Goal: Find contact information

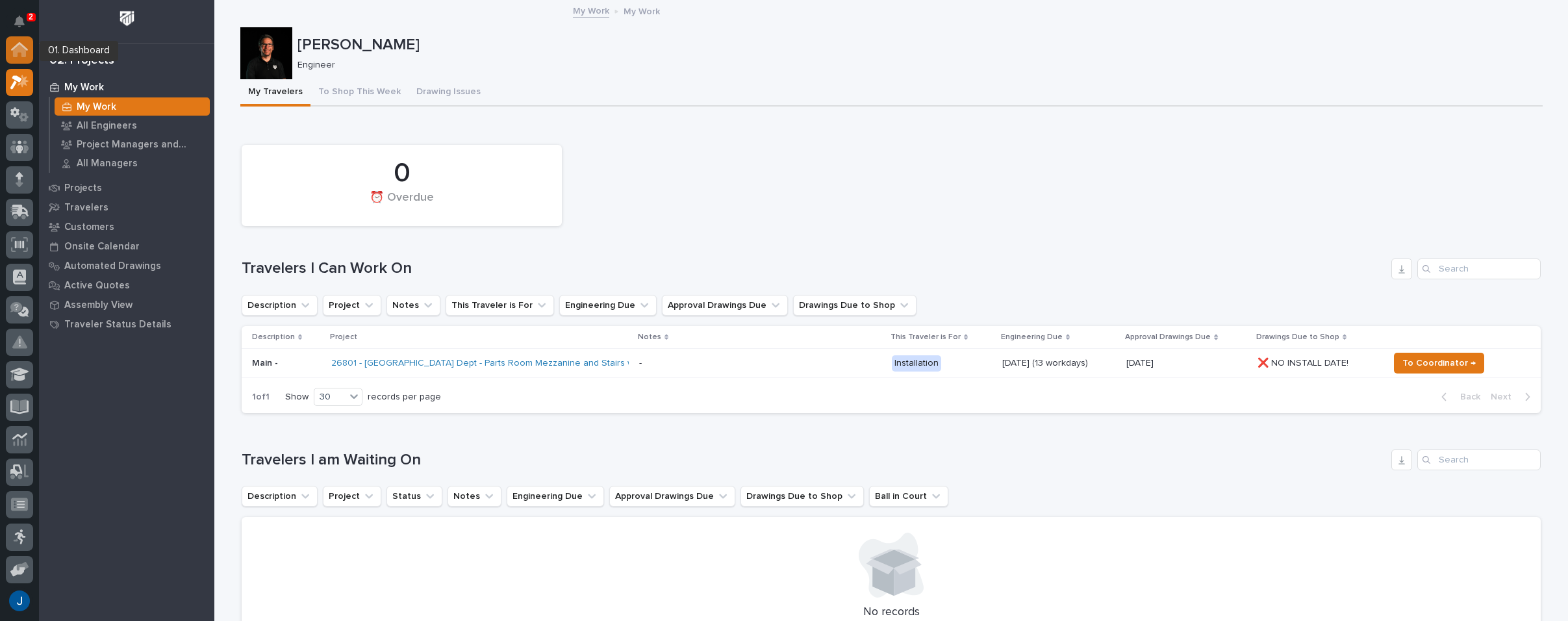
click at [25, 59] on div at bounding box center [19, 50] width 28 height 28
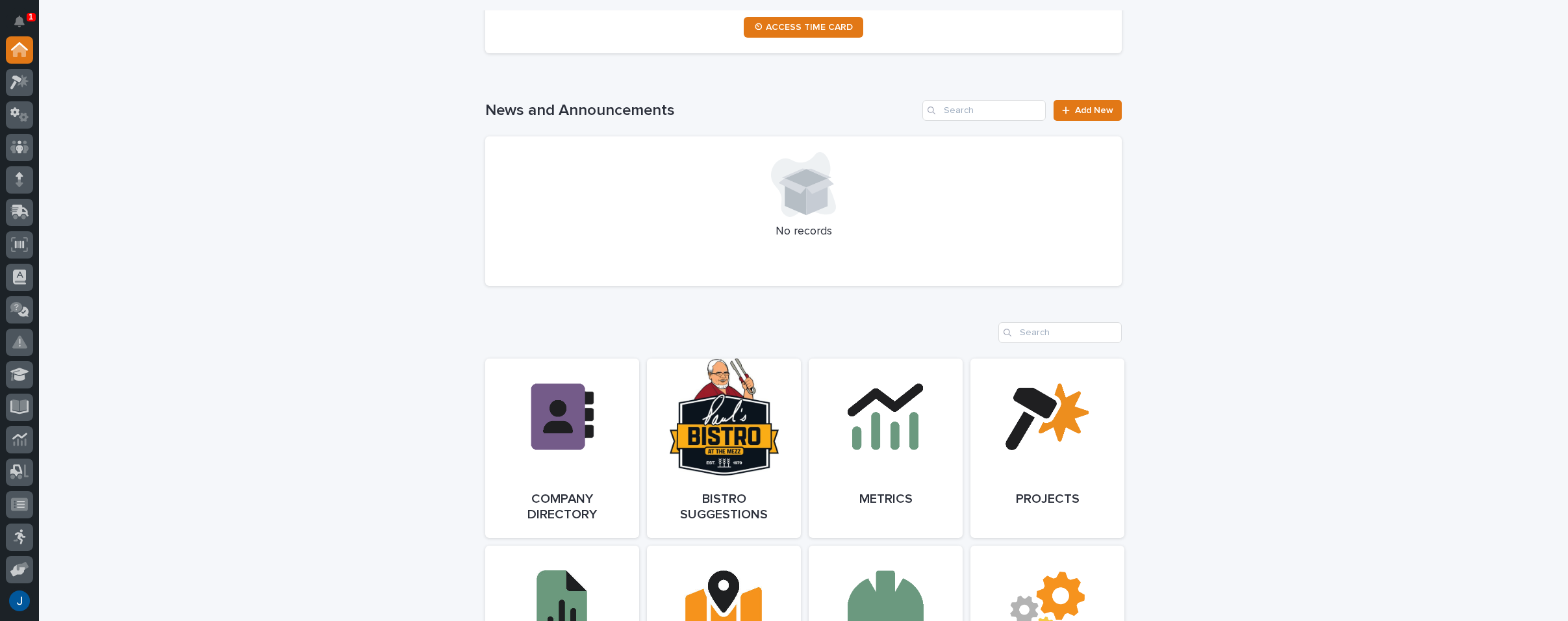
scroll to position [910, 0]
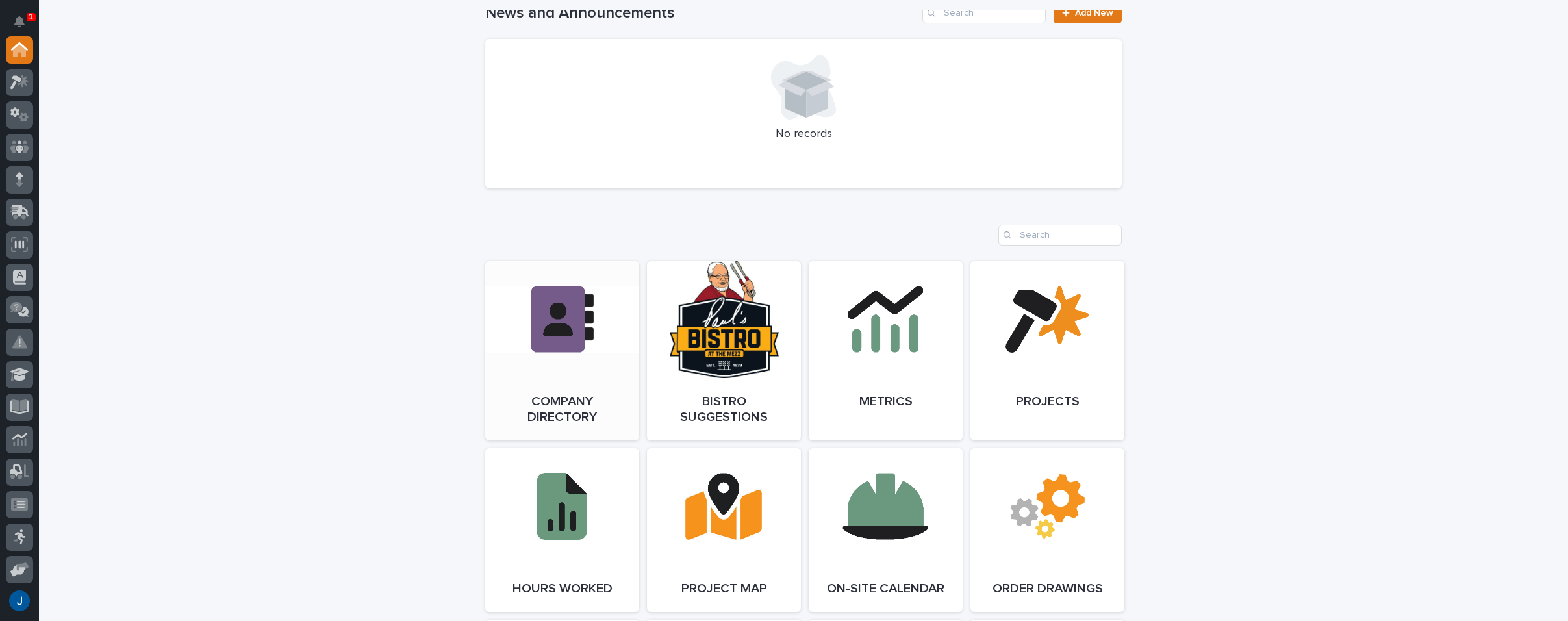
click at [551, 299] on link "Open Link" at bounding box center [562, 351] width 154 height 179
drag, startPoint x: 155, startPoint y: 193, endPoint x: 141, endPoint y: 175, distance: 22.8
click at [159, 191] on div "**********" at bounding box center [803, 610] width 1529 height 2957
click at [1242, 203] on div "**********" at bounding box center [803, 610] width 1529 height 2957
click at [25, 16] on button "Notifications" at bounding box center [19, 21] width 28 height 28
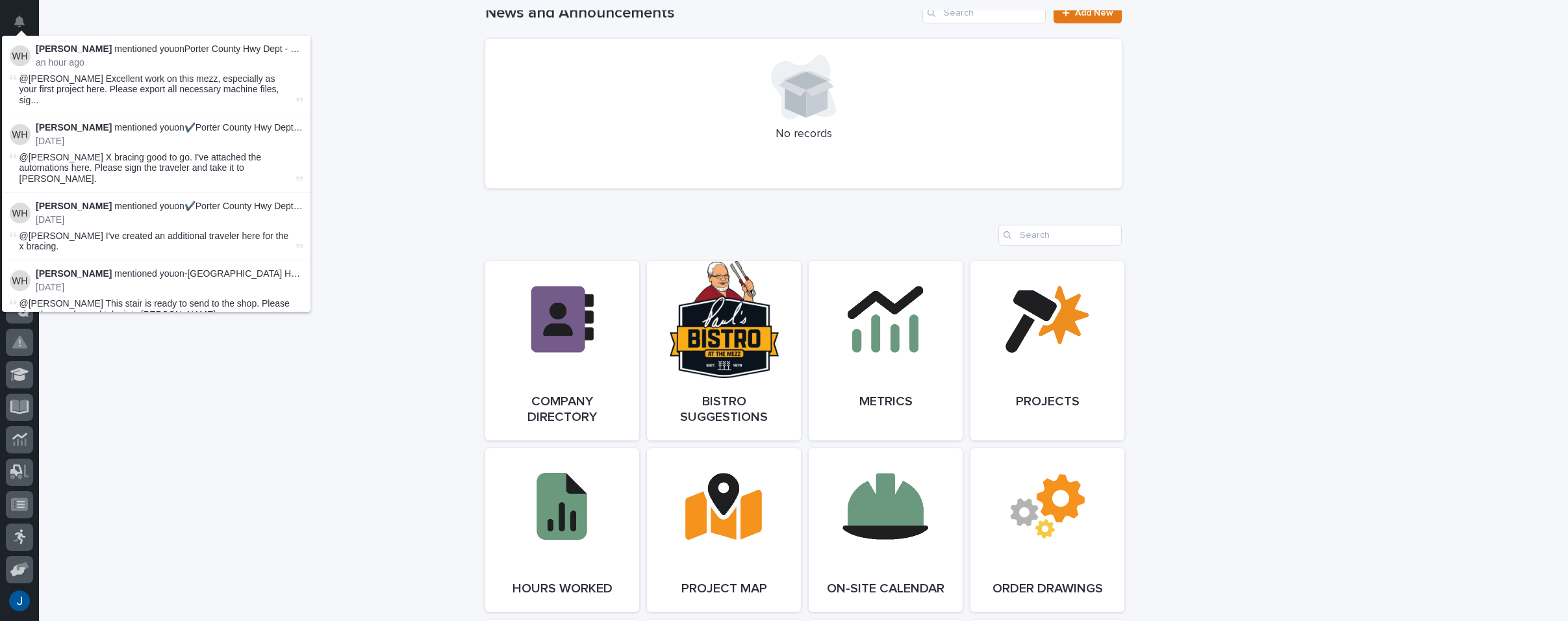
click at [60, 52] on strong "[PERSON_NAME]" at bounding box center [74, 49] width 76 height 11
click at [49, 85] on span "@Jamey Jodway Excellent work on this mezz, especially as your first project her…" at bounding box center [157, 90] width 274 height 32
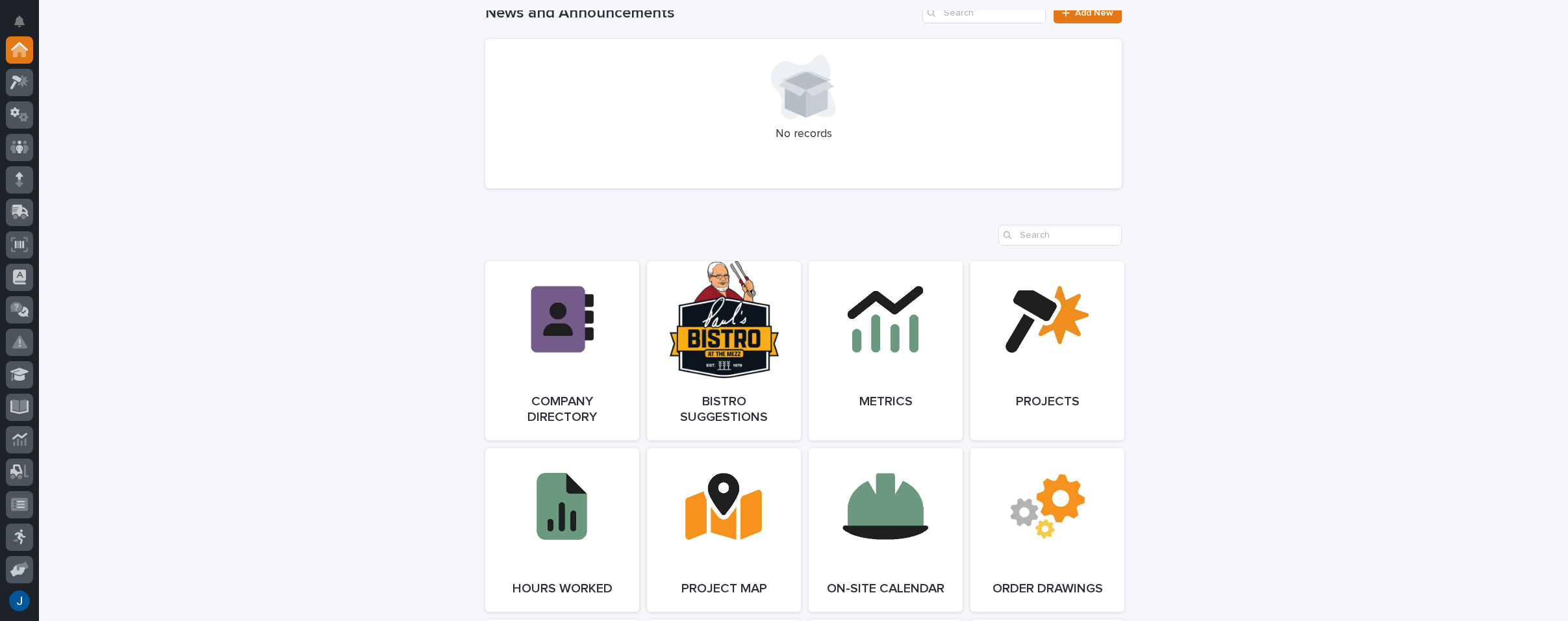
click at [337, 61] on div "**********" at bounding box center [803, 610] width 1529 height 2957
click at [20, 81] on icon at bounding box center [20, 82] width 19 height 15
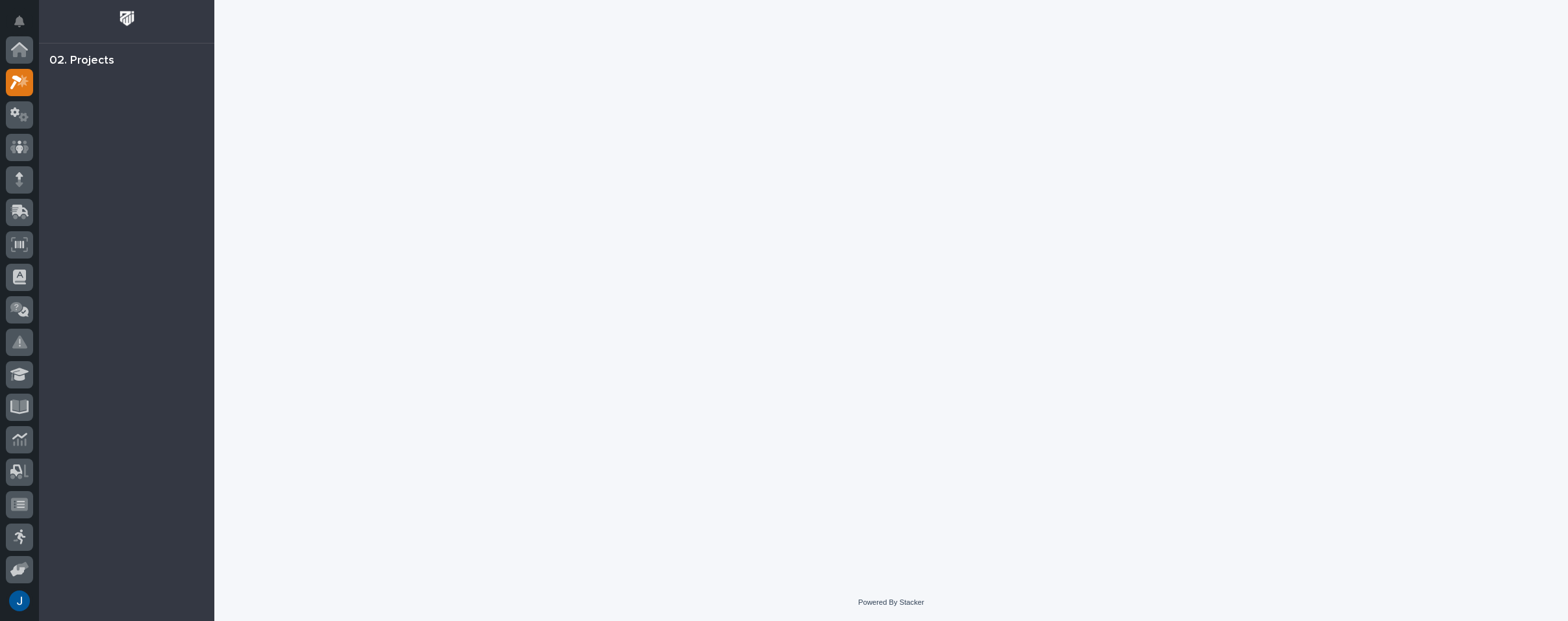
scroll to position [32, 0]
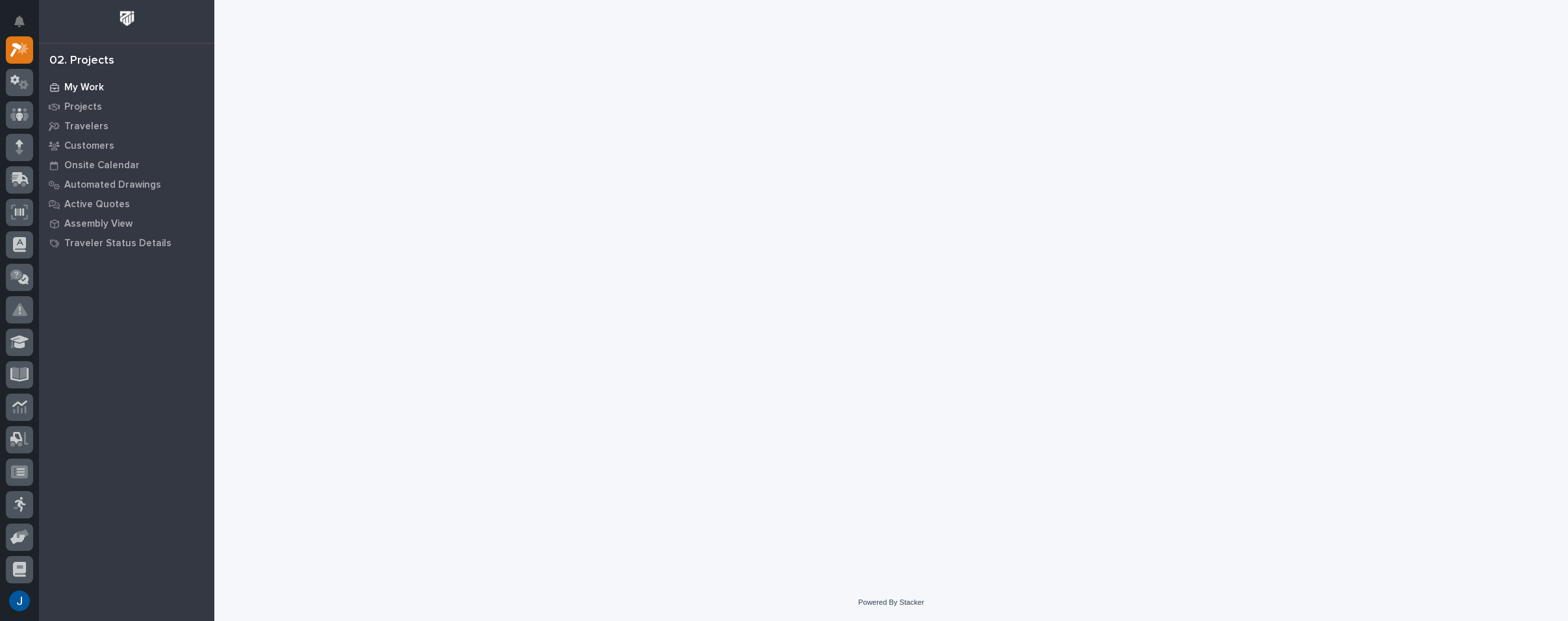
click at [68, 81] on div "My Work" at bounding box center [126, 87] width 169 height 18
click at [74, 82] on p "My Work" at bounding box center [84, 88] width 40 height 12
click at [84, 107] on p "Projects" at bounding box center [83, 107] width 37 height 12
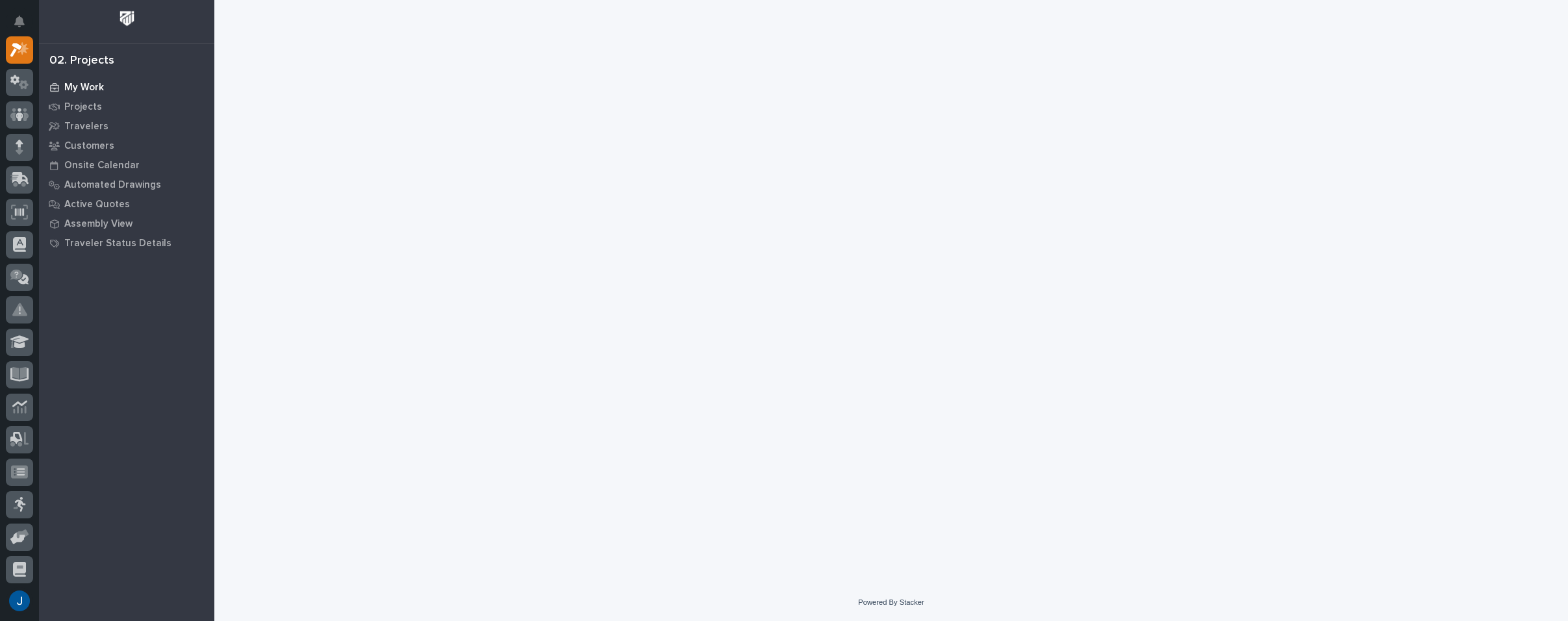
click at [86, 90] on p "My Work" at bounding box center [84, 88] width 40 height 12
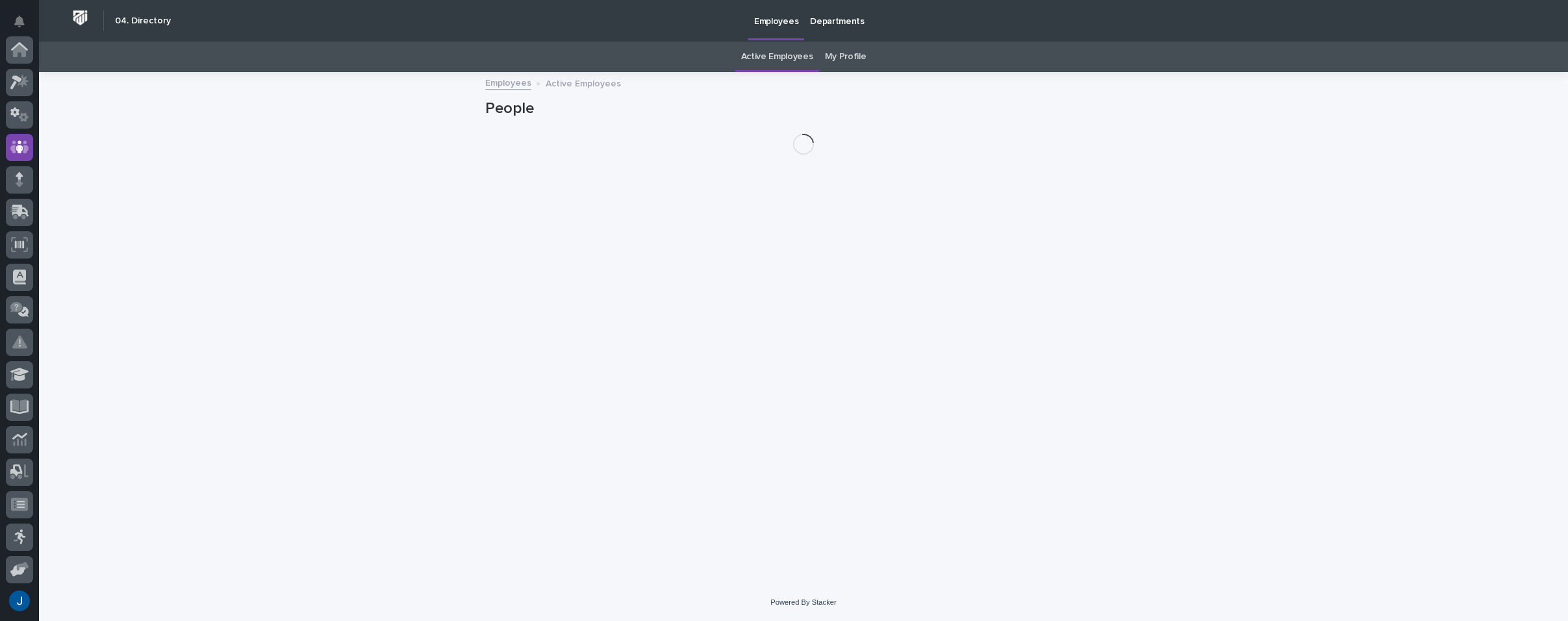
scroll to position [97, 0]
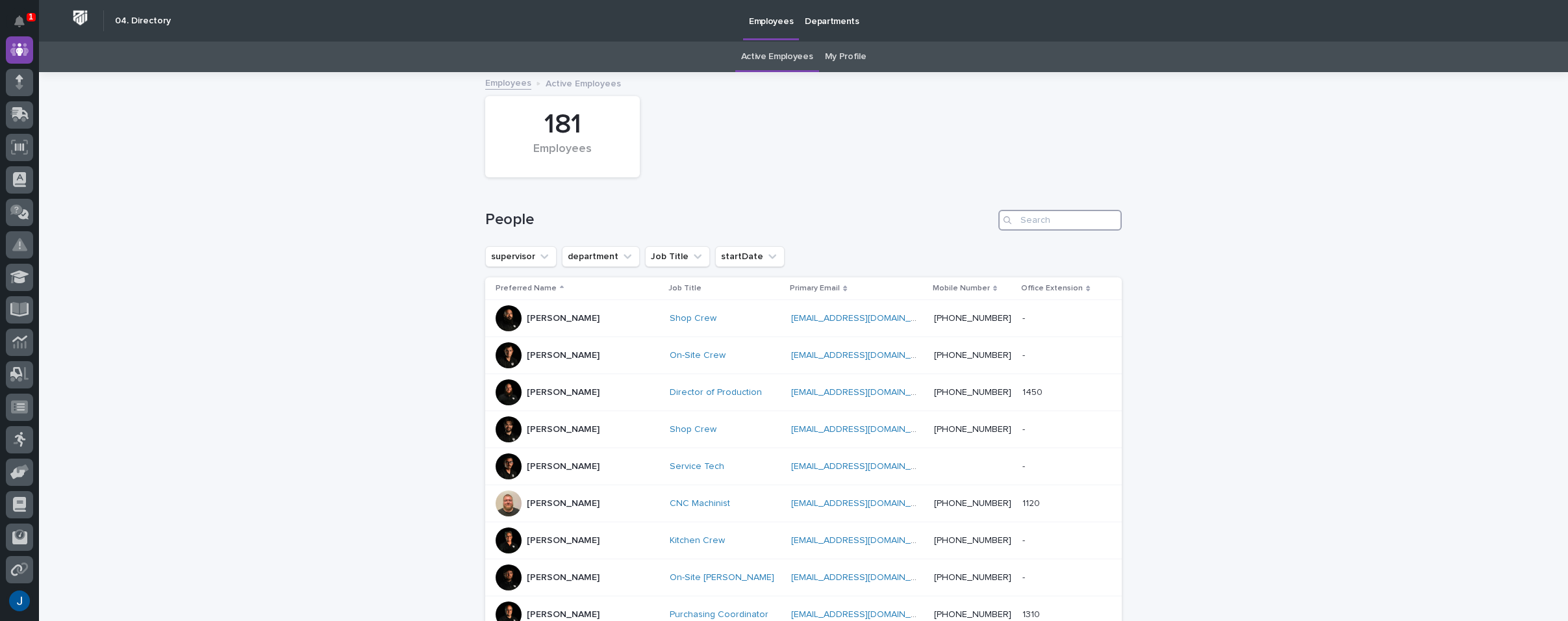
click at [1018, 218] on input "Search" at bounding box center [1060, 220] width 124 height 20
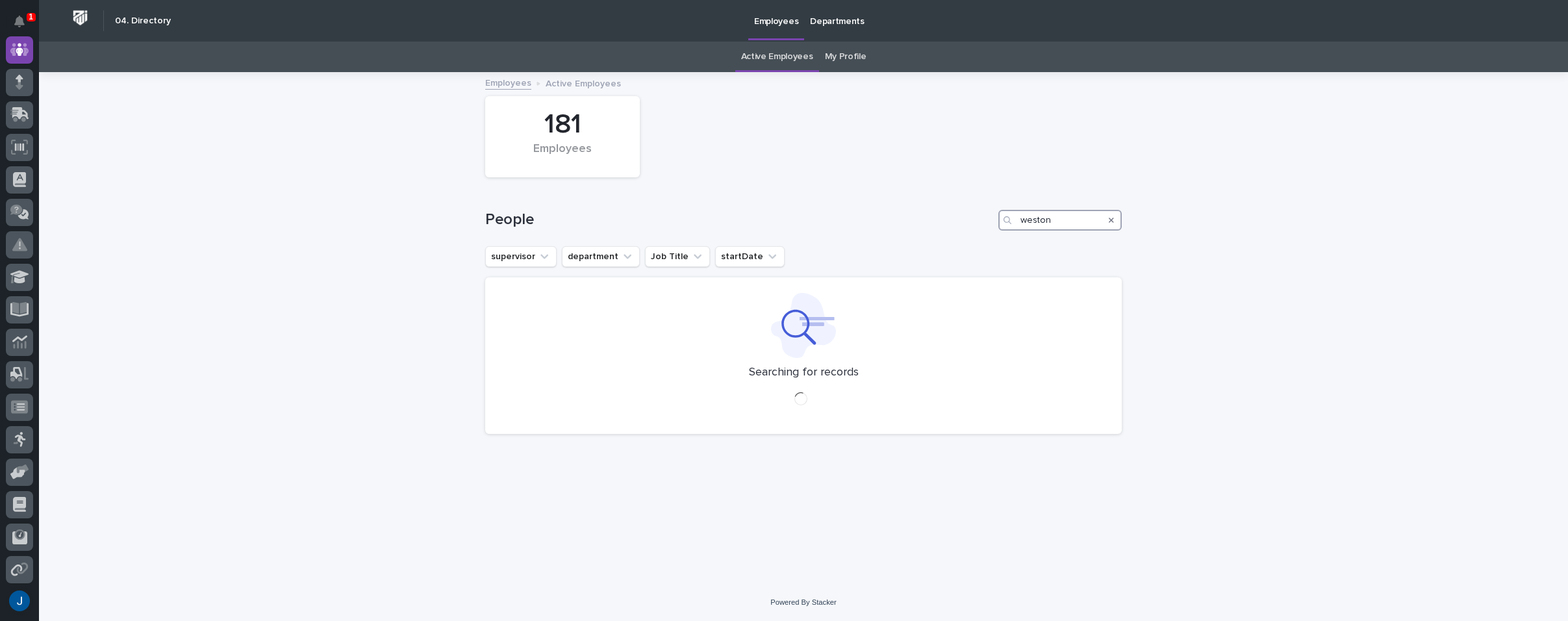
type input "weston"
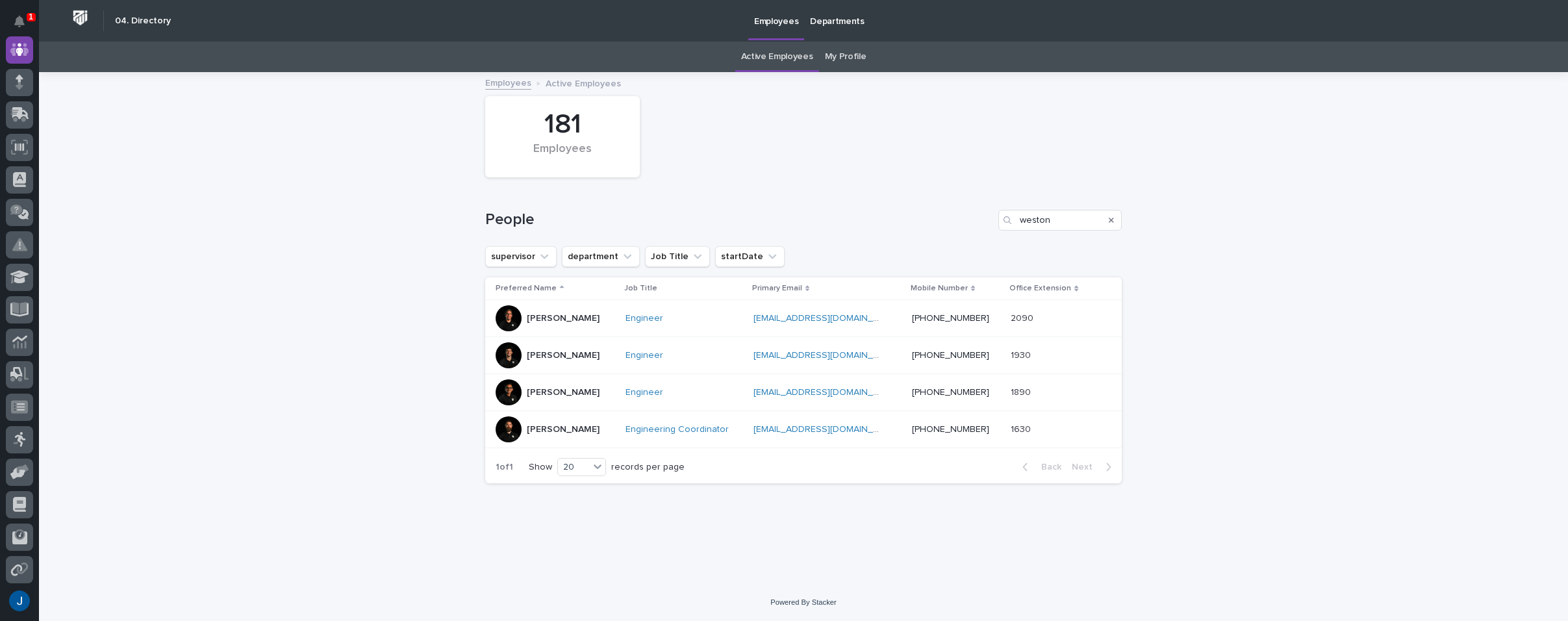
click at [572, 425] on p "[PERSON_NAME]" at bounding box center [563, 430] width 73 height 11
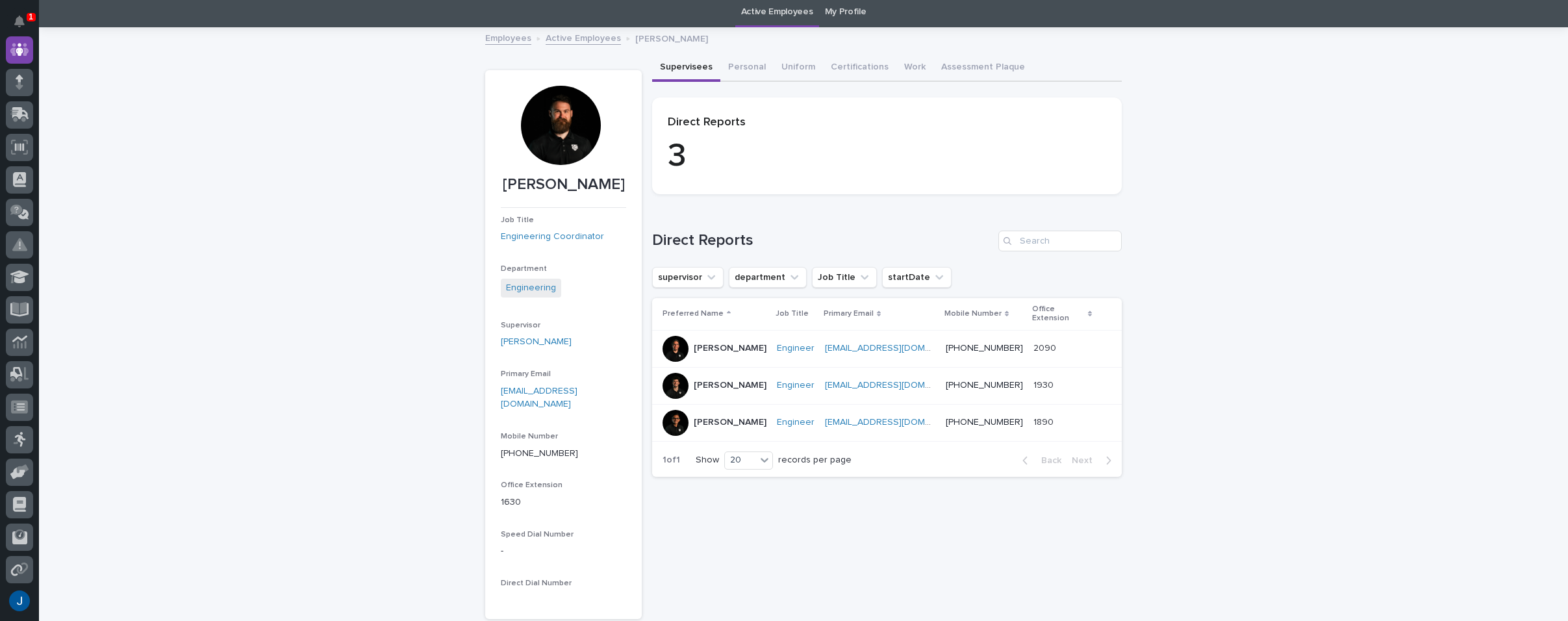
scroll to position [65, 0]
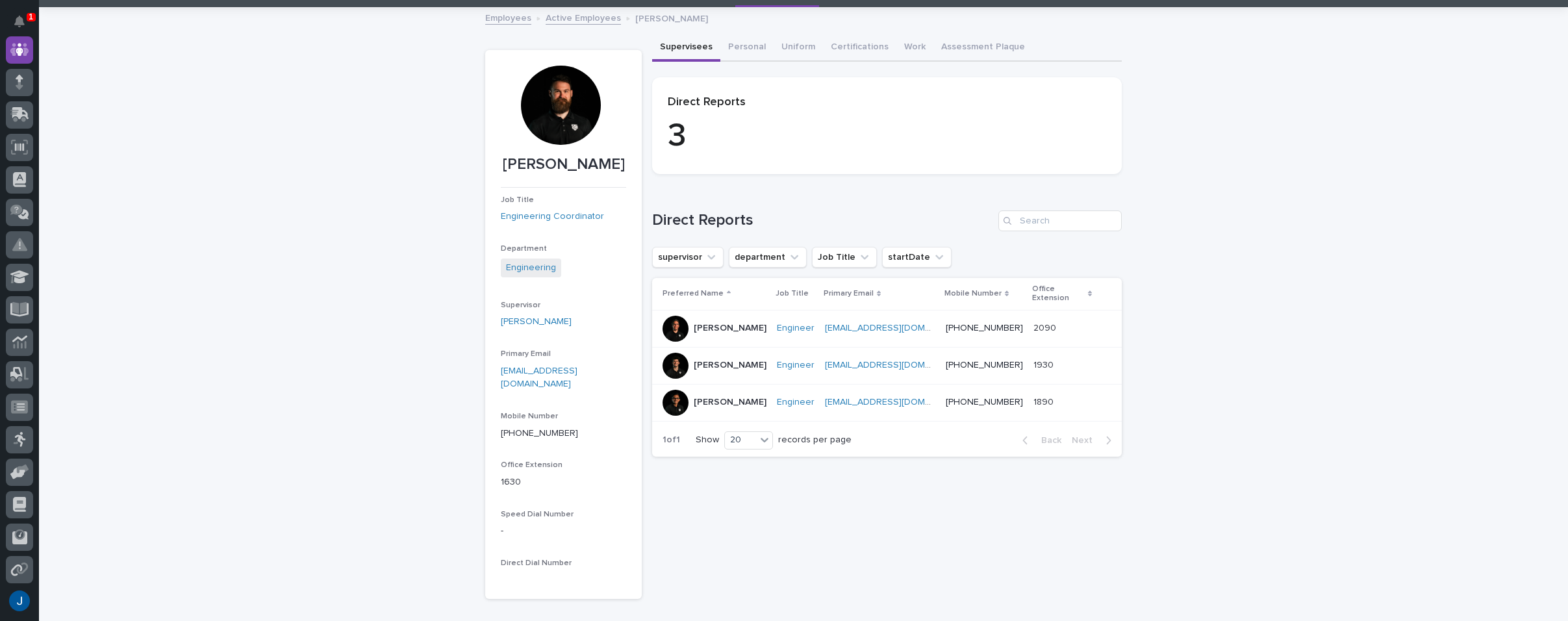
click at [273, 206] on div "Loading... Saving… Loading... Saving… [PERSON_NAME] [PERSON_NAME] Job Title Eng…" at bounding box center [803, 336] width 1529 height 656
